Goal: Check status

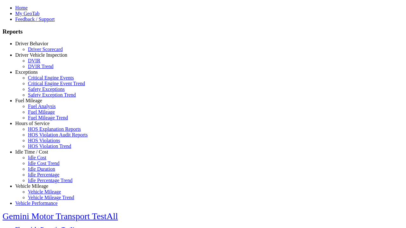
click at [36, 75] on link "Exceptions" at bounding box center [26, 71] width 23 height 5
click at [41, 86] on link "Critical Engine Event Trend" at bounding box center [56, 83] width 57 height 5
type input "*********"
